Goal: Task Accomplishment & Management: Use online tool/utility

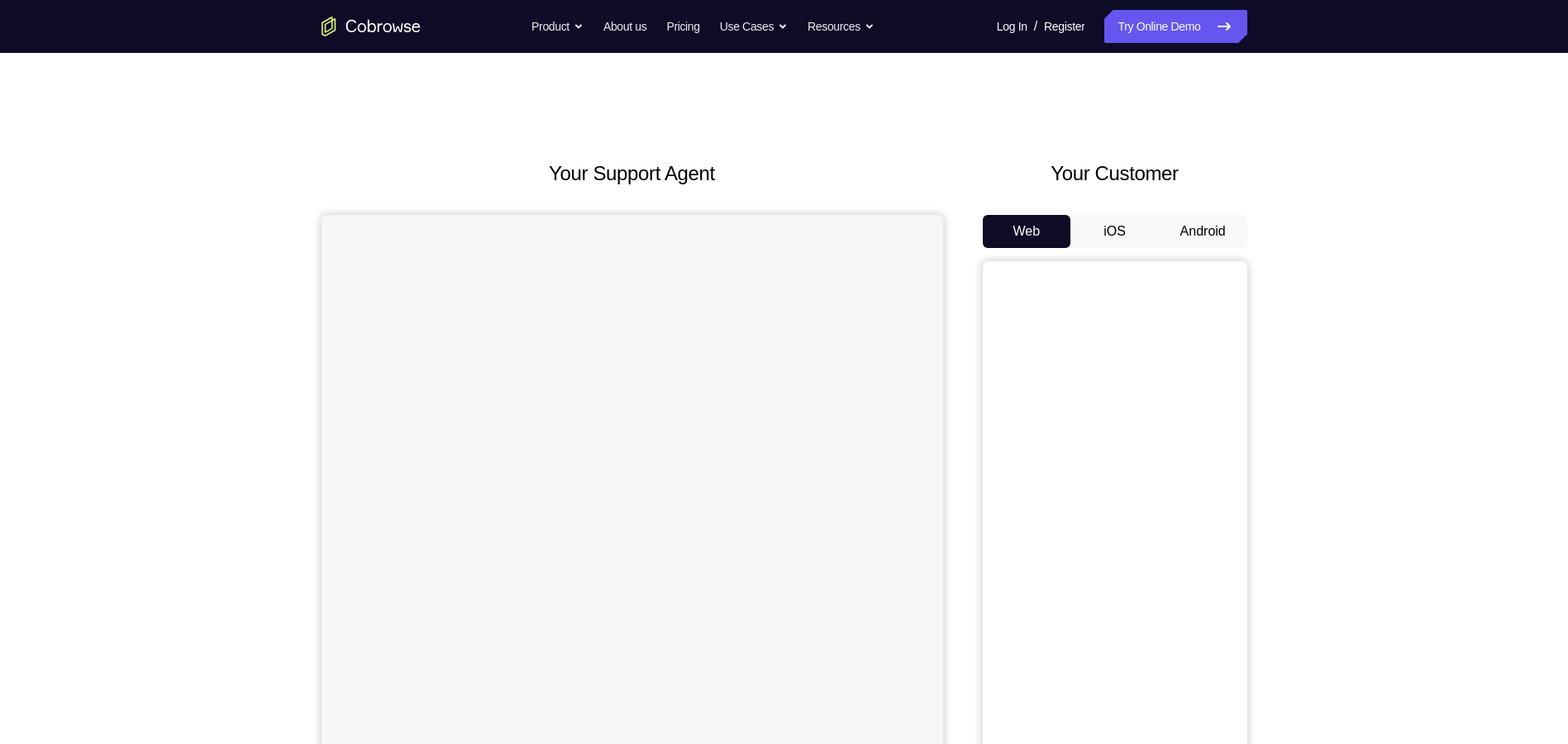
click at [1198, 224] on button "Android" at bounding box center [1202, 231] width 88 height 33
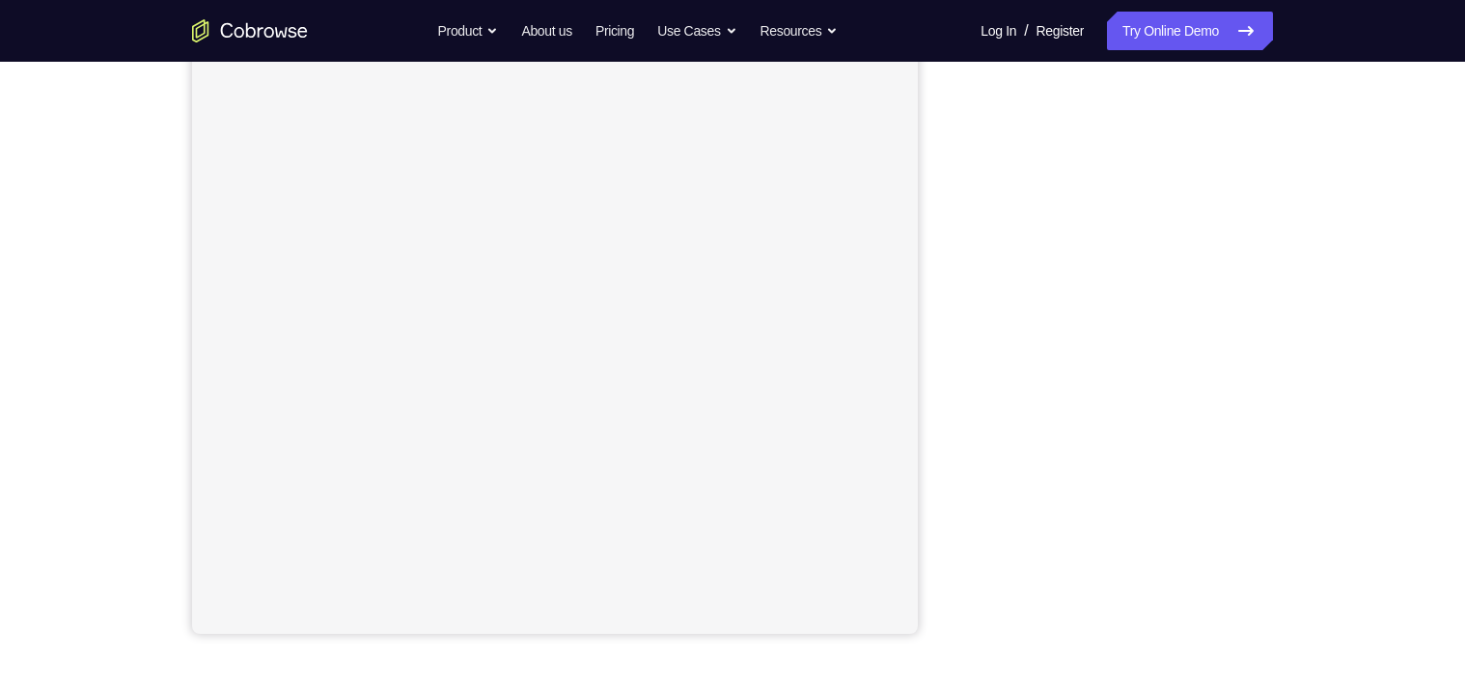
scroll to position [232, 0]
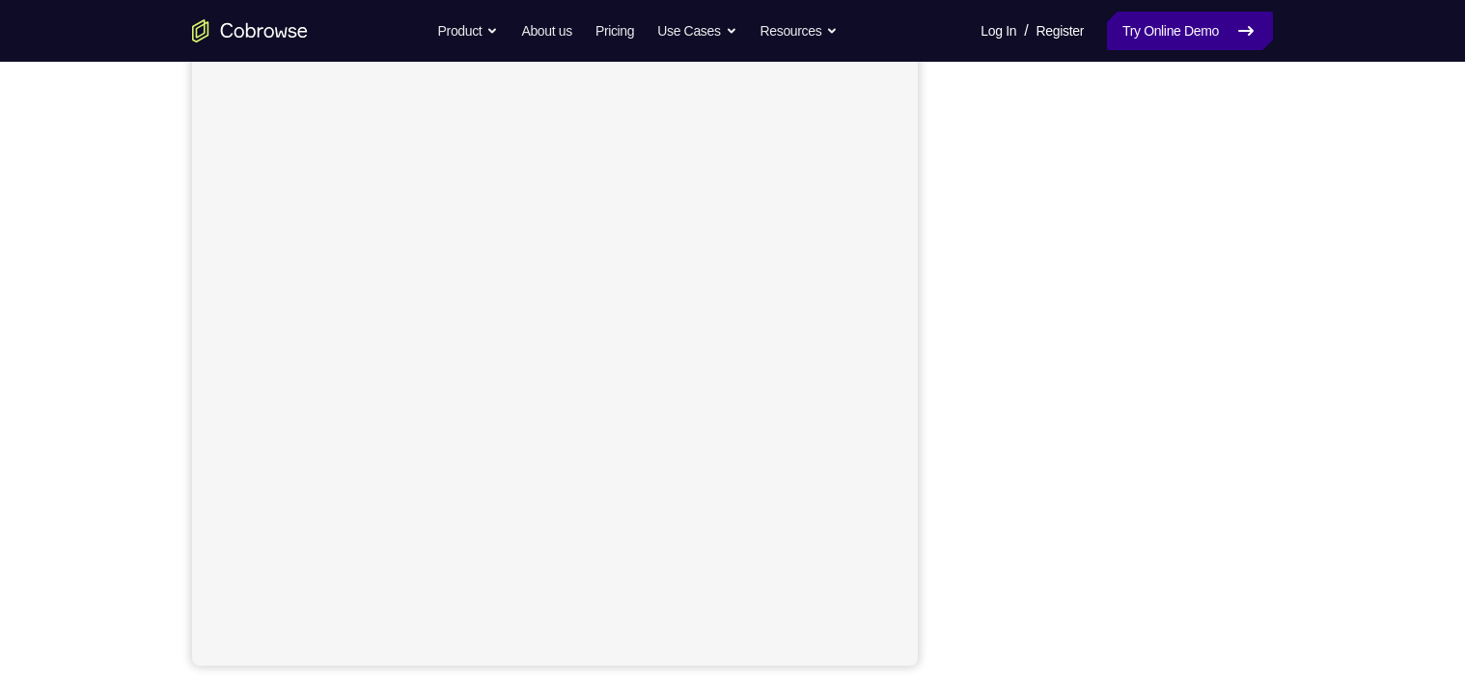
click at [1163, 30] on link "Try Online Demo" at bounding box center [1190, 31] width 166 height 39
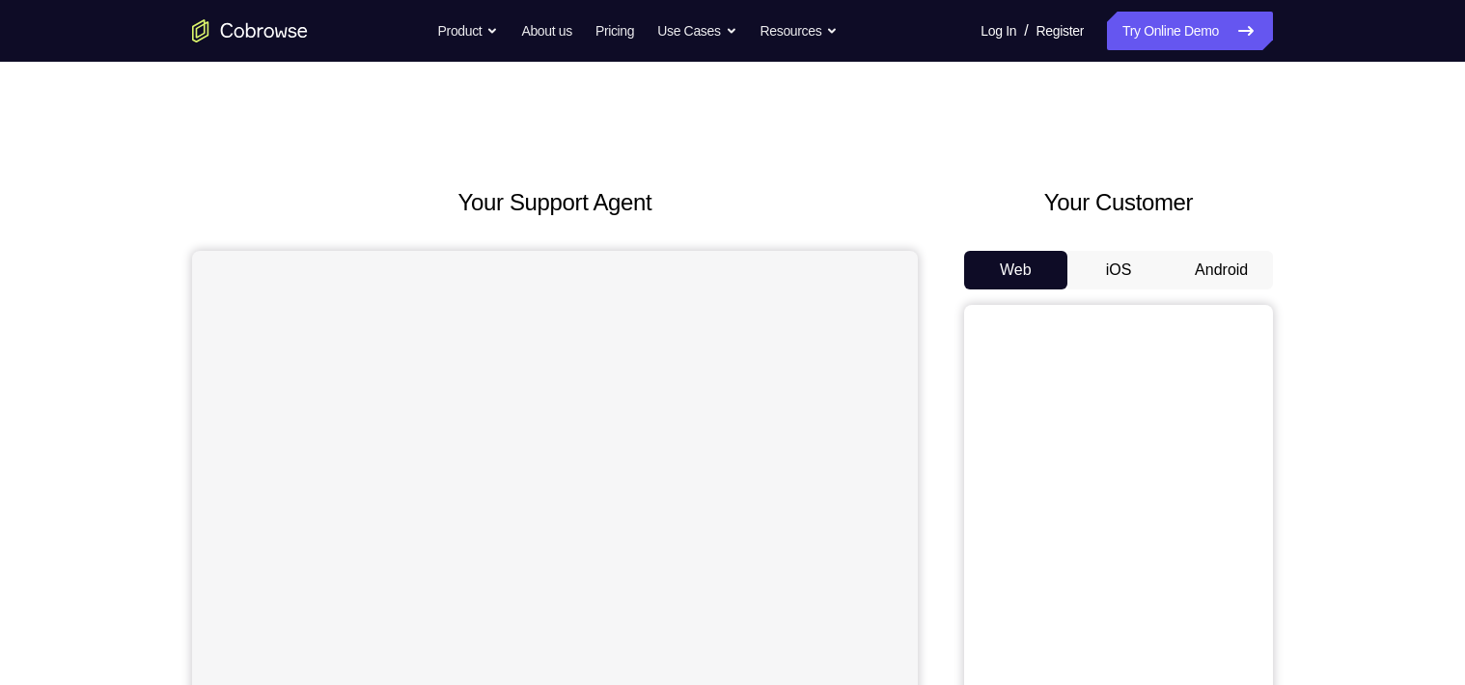
drag, startPoint x: 1213, startPoint y: 262, endPoint x: 1223, endPoint y: 266, distance: 10.4
click at [1215, 262] on button "Android" at bounding box center [1221, 270] width 103 height 39
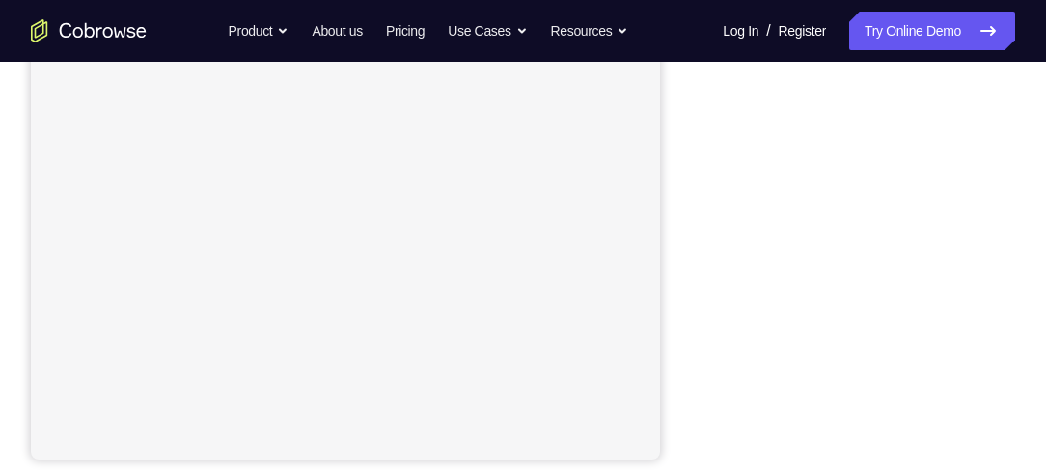
scroll to position [384, 0]
